Goal: Transaction & Acquisition: Download file/media

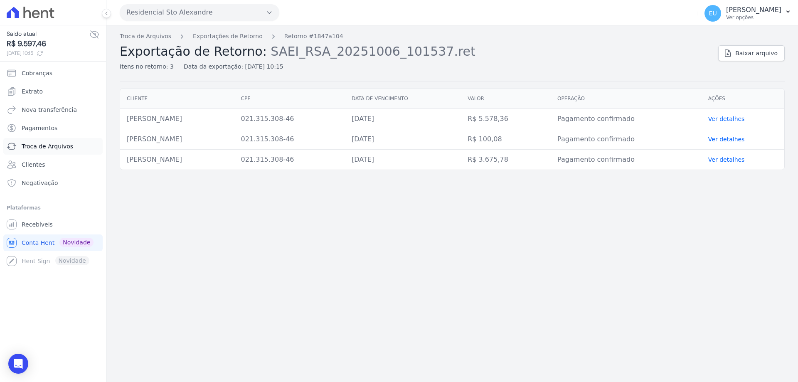
click at [58, 142] on span "Troca de Arquivos" at bounding box center [48, 146] width 52 height 8
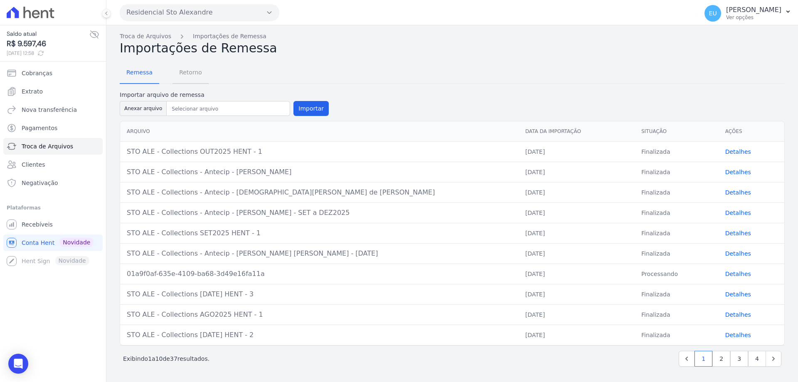
click at [187, 71] on span "Retorno" at bounding box center [190, 72] width 33 height 17
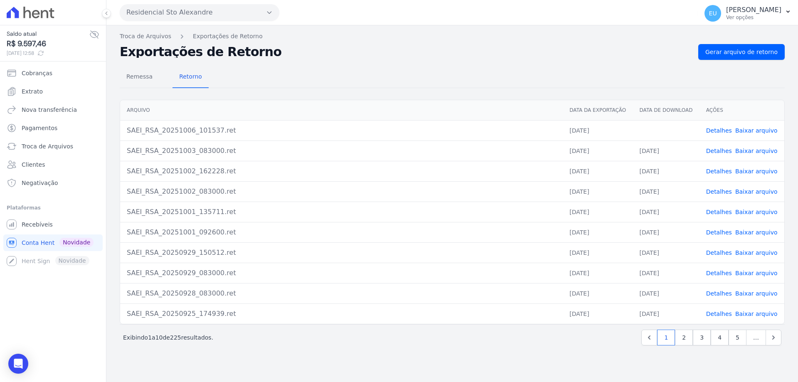
click at [757, 130] on link "Baixar arquivo" at bounding box center [756, 130] width 42 height 7
click at [134, 75] on span "Remessa" at bounding box center [139, 76] width 36 height 17
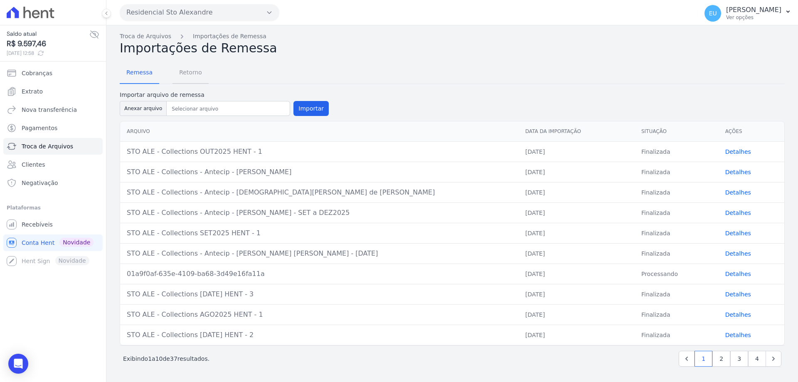
click at [188, 72] on span "Retorno" at bounding box center [190, 72] width 33 height 17
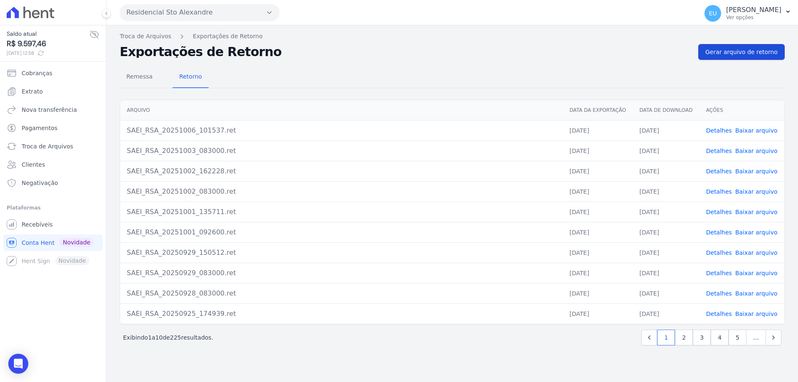
click at [738, 52] on span "Gerar arquivo de retorno" at bounding box center [741, 52] width 72 height 8
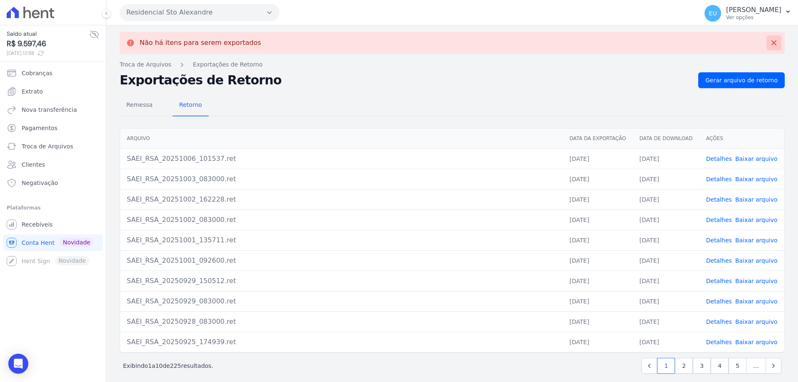
click at [770, 42] on icon at bounding box center [774, 43] width 8 height 8
